Goal: Task Accomplishment & Management: Manage account settings

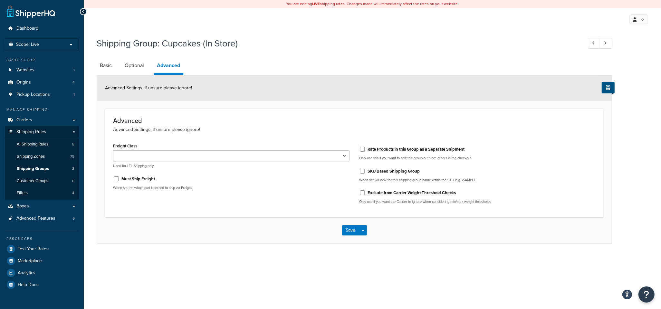
click at [608, 89] on icon at bounding box center [608, 87] width 4 height 5
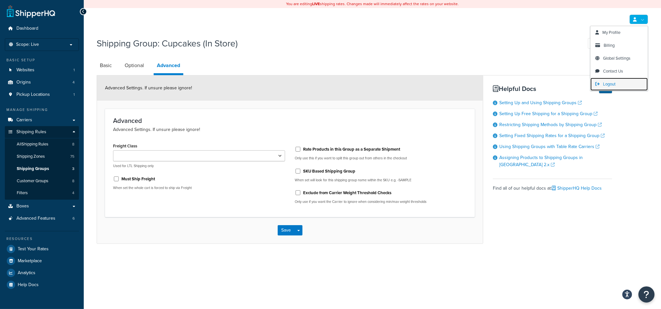
click at [603, 82] on span "Logout" at bounding box center [609, 84] width 13 height 6
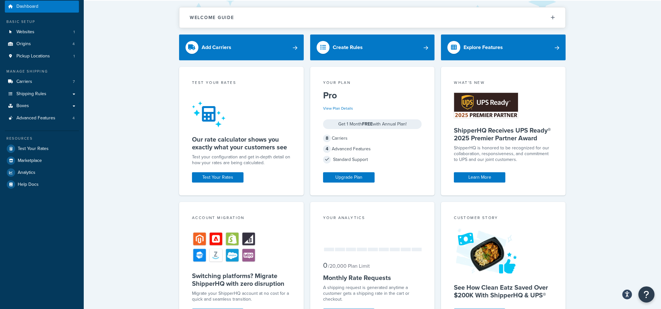
scroll to position [27, 0]
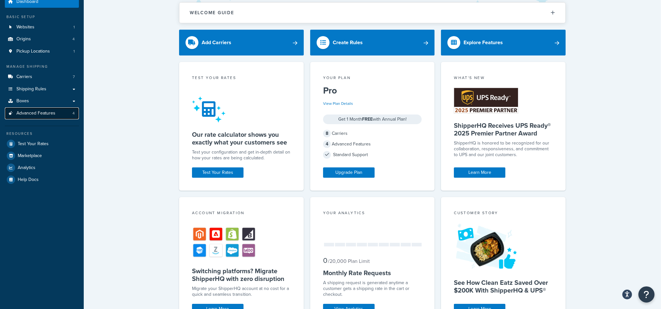
click at [53, 112] on span "Advanced Features" at bounding box center [35, 113] width 39 height 5
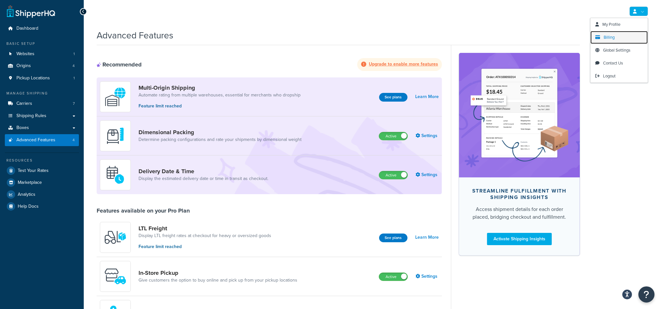
click at [612, 35] on span "Billing" at bounding box center [609, 37] width 11 height 6
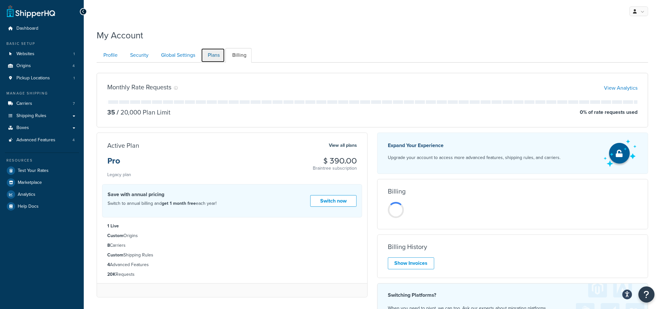
click at [219, 53] on link "Plans" at bounding box center [213, 55] width 24 height 15
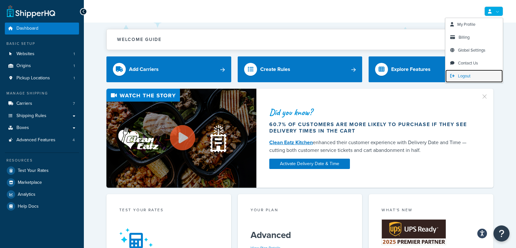
click at [467, 78] on span "Logout" at bounding box center [464, 76] width 13 height 6
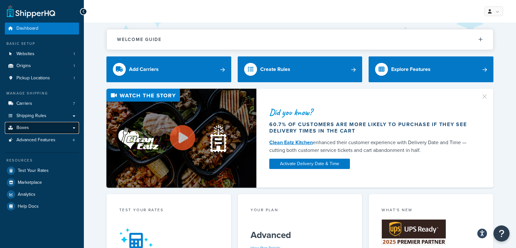
click at [50, 124] on link "Boxes" at bounding box center [42, 128] width 74 height 12
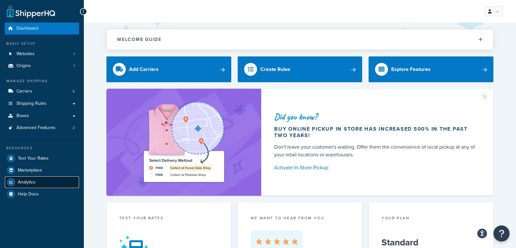
click at [23, 182] on span "Analytics" at bounding box center [27, 181] width 18 height 5
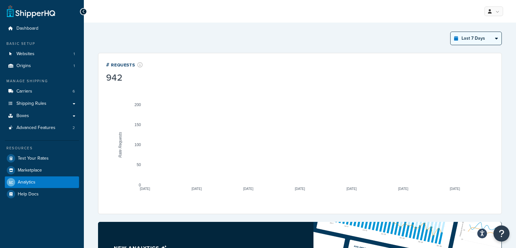
click at [463, 41] on select "Last 24 Hours Last 7 Days Last 30 Days Last 3 Months Last 6 Months Last 12 Mont…" at bounding box center [475, 38] width 51 height 13
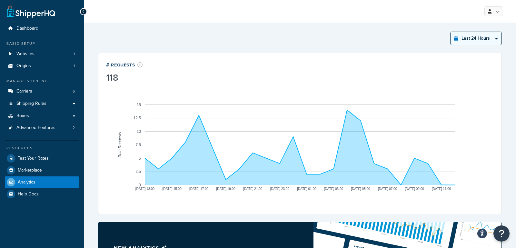
click at [471, 38] on select "Last 24 Hours Last 7 Days Last 30 Days Last 3 Months Last 6 Months Last 12 Mont…" at bounding box center [475, 38] width 51 height 13
select select "last_30_days"
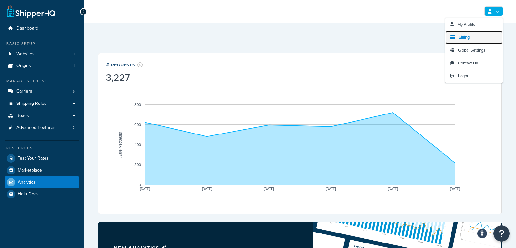
click at [471, 38] on link "Billing" at bounding box center [473, 37] width 57 height 13
